Goal: Information Seeking & Learning: Learn about a topic

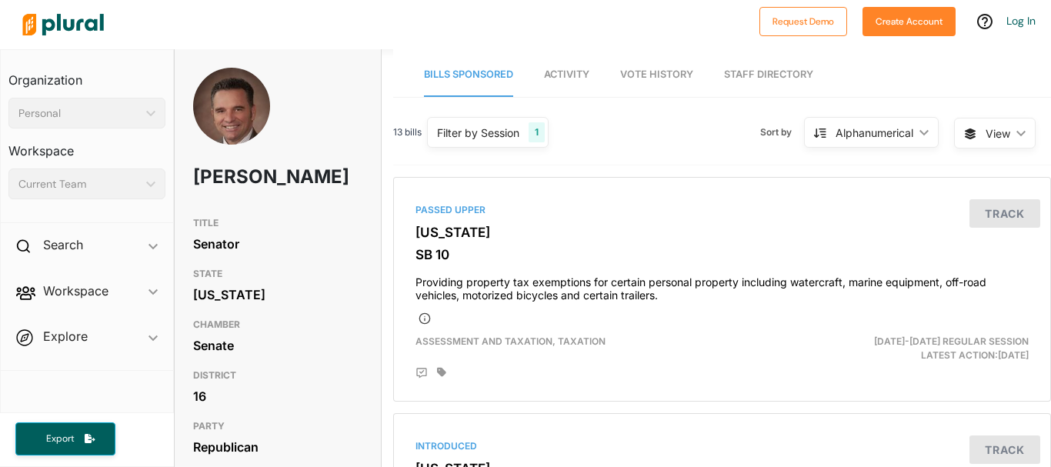
click at [539, 131] on div "1" at bounding box center [537, 132] width 16 height 20
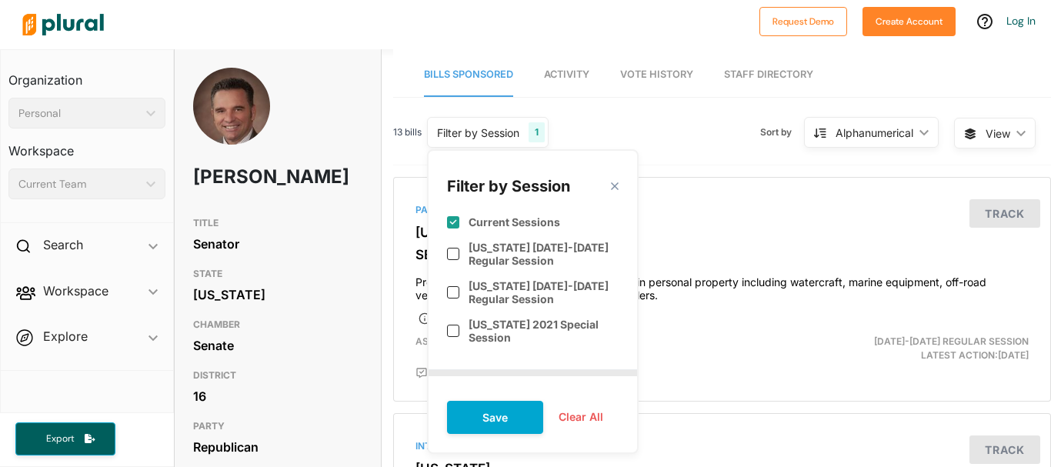
click at [539, 131] on div "1" at bounding box center [537, 132] width 16 height 20
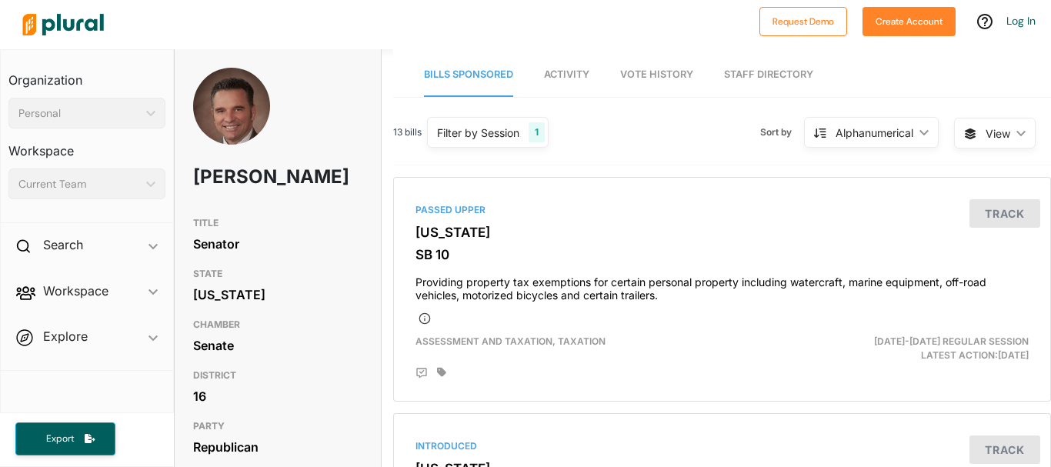
click at [232, 111] on img at bounding box center [231, 124] width 77 height 112
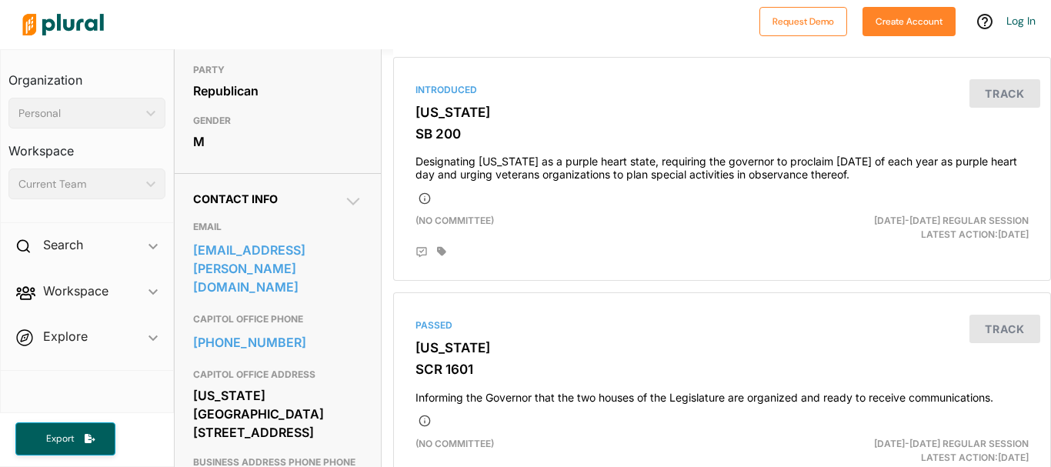
scroll to position [385, 0]
